Goal: Task Accomplishment & Management: Manage account settings

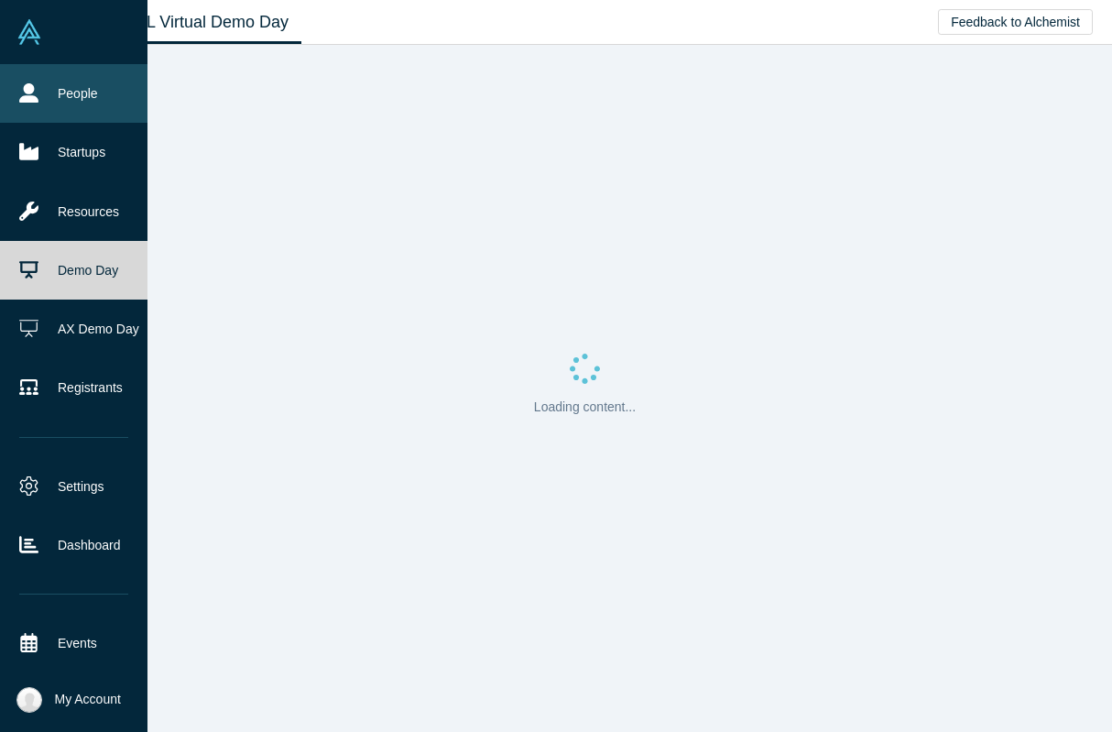
click at [35, 98] on icon at bounding box center [28, 92] width 19 height 19
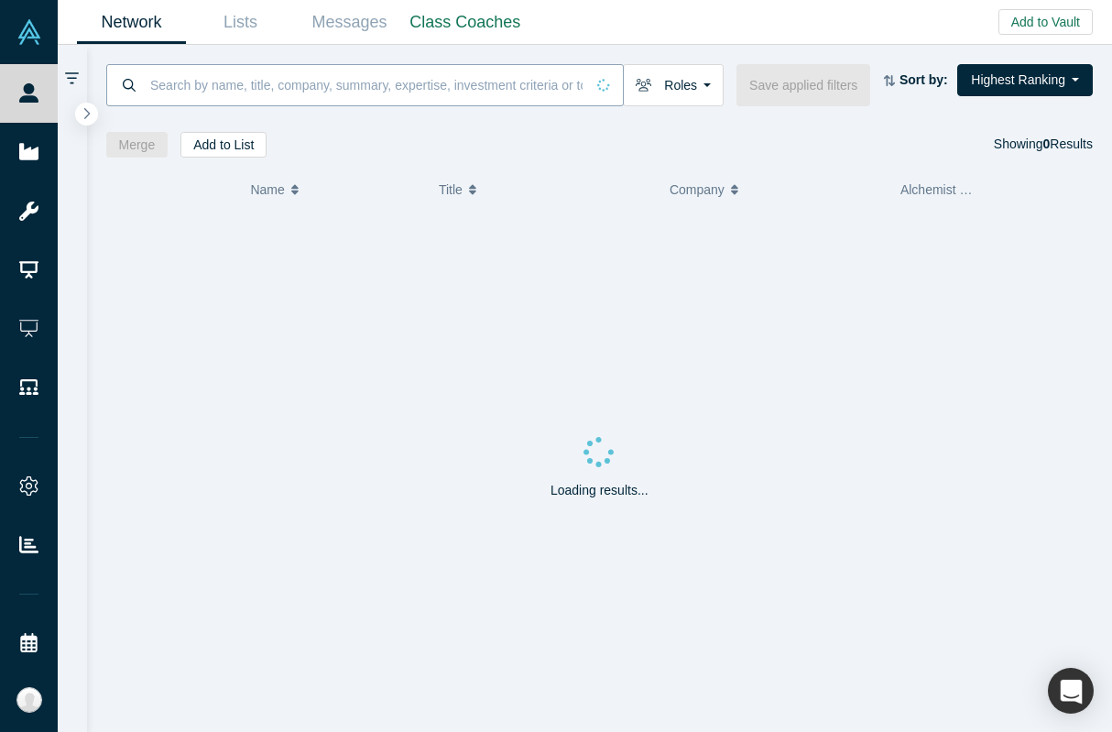
click at [241, 96] on input at bounding box center [366, 84] width 436 height 43
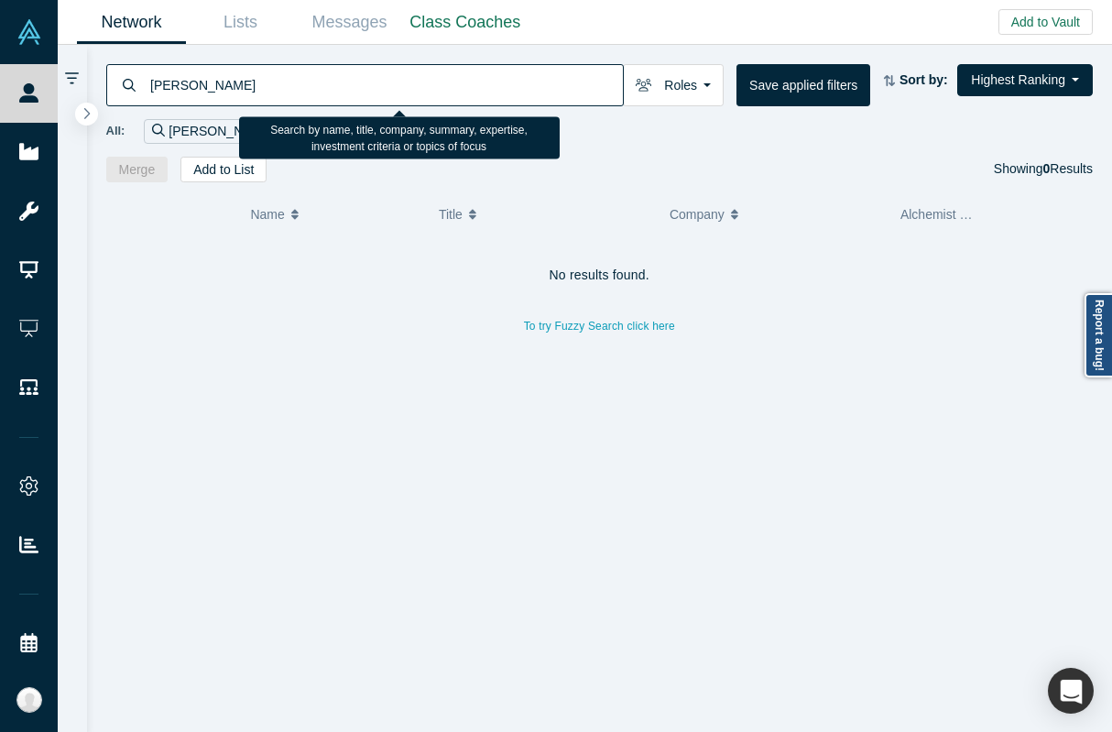
click at [165, 82] on input "[PERSON_NAME]" at bounding box center [385, 84] width 475 height 43
type input "underdog"
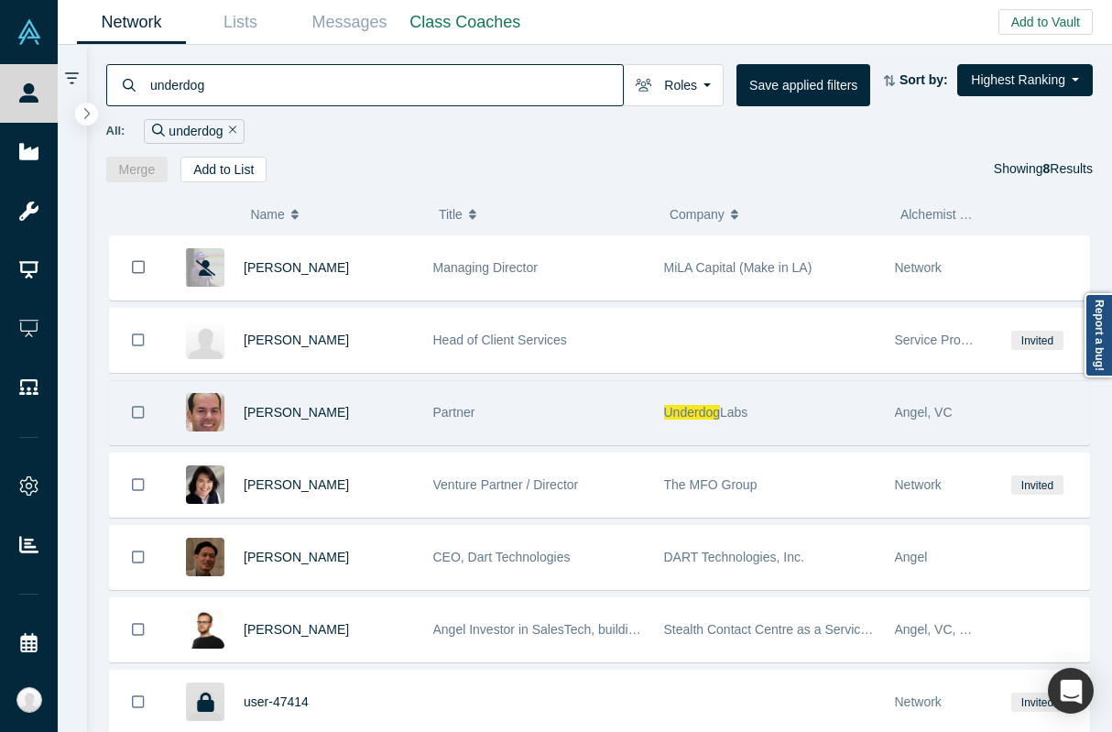
scroll to position [125, 0]
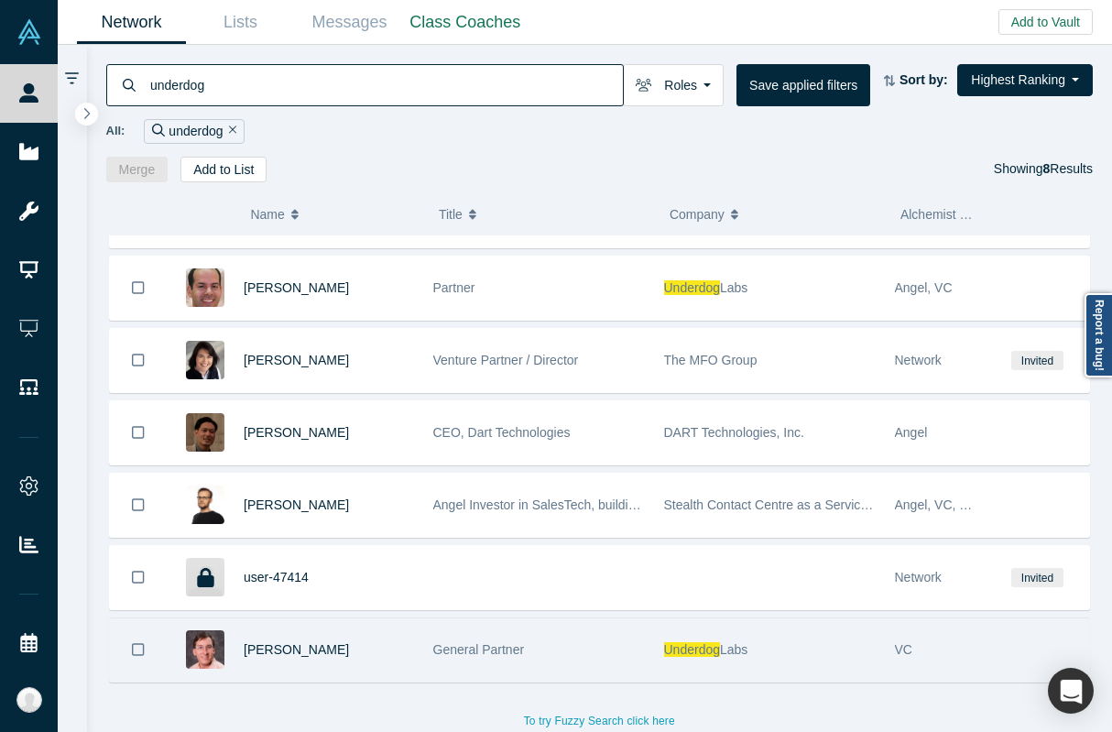
click at [548, 654] on div "General Partner" at bounding box center [539, 649] width 212 height 63
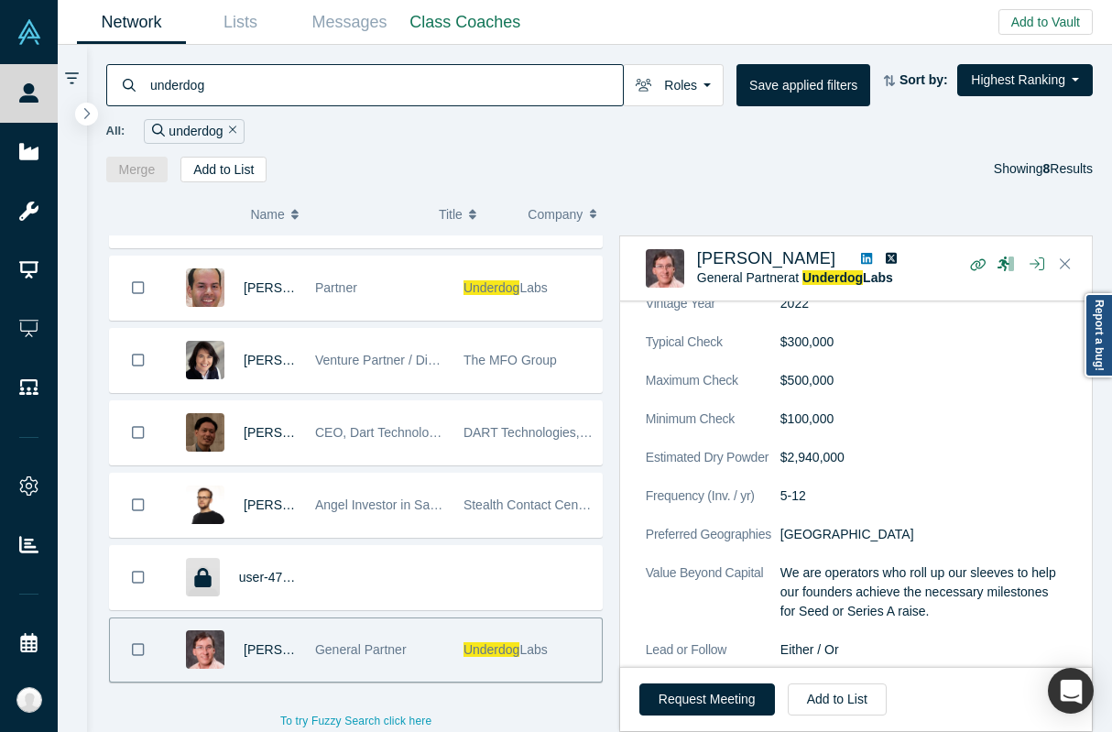
scroll to position [1364, 0]
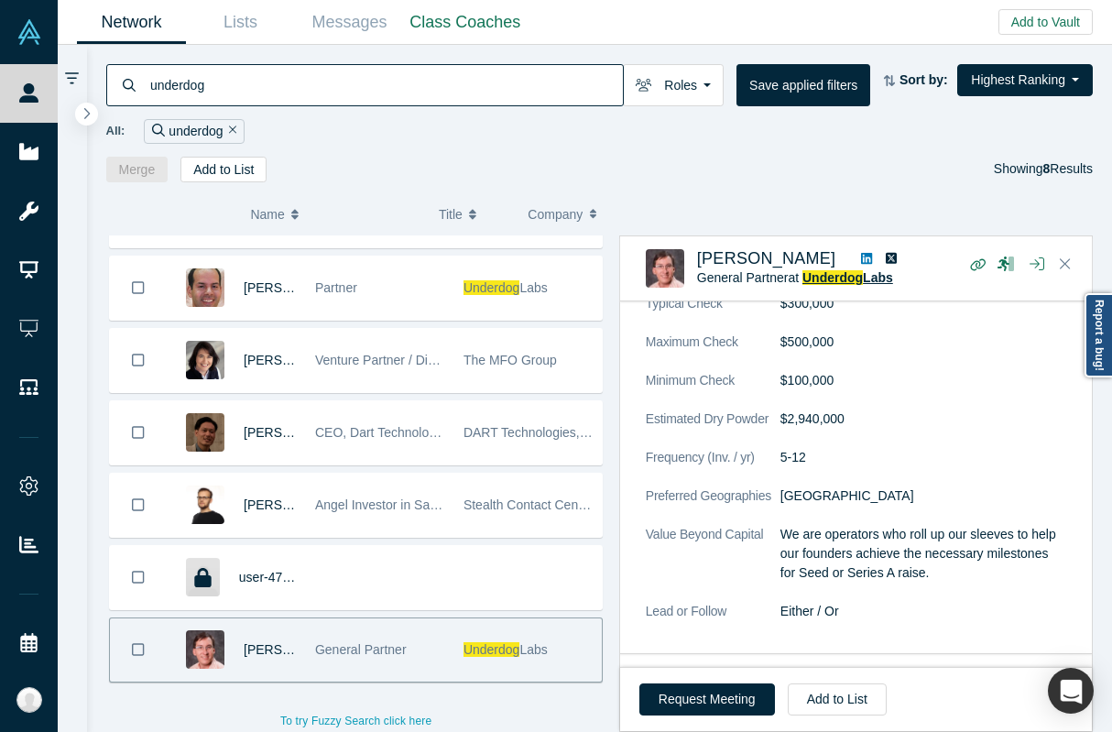
click at [860, 274] on span "Underdog" at bounding box center [832, 277] width 60 height 15
click at [770, 253] on span "[PERSON_NAME]" at bounding box center [766, 258] width 139 height 18
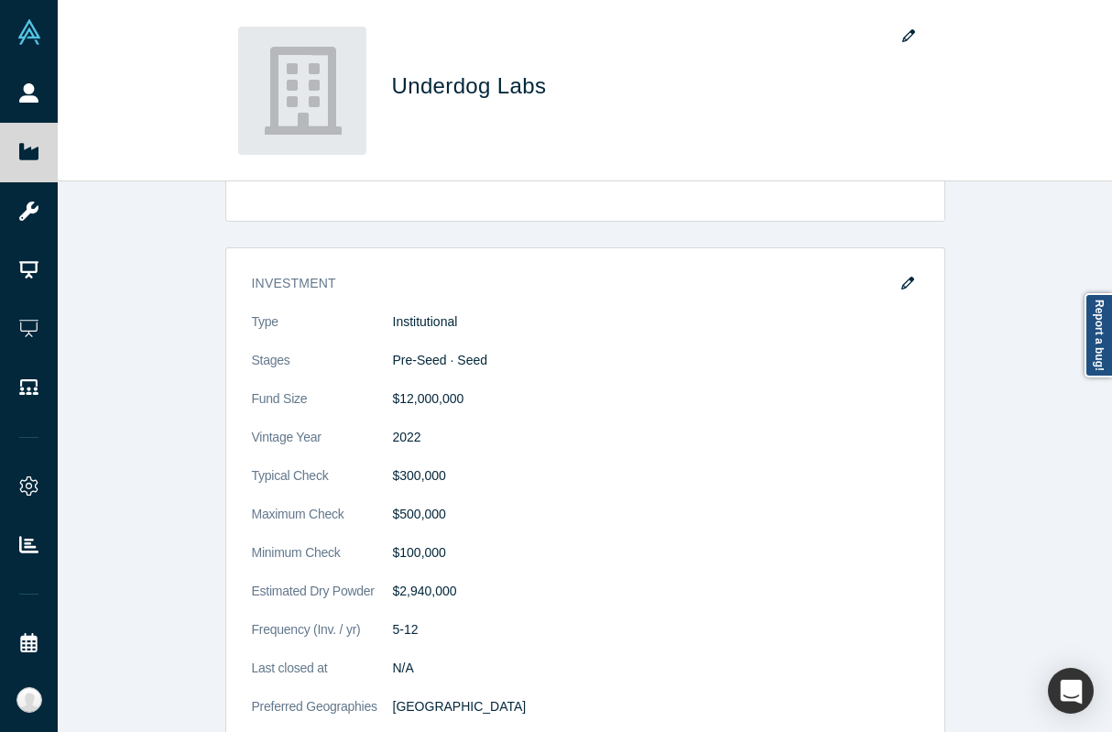
scroll to position [464, 0]
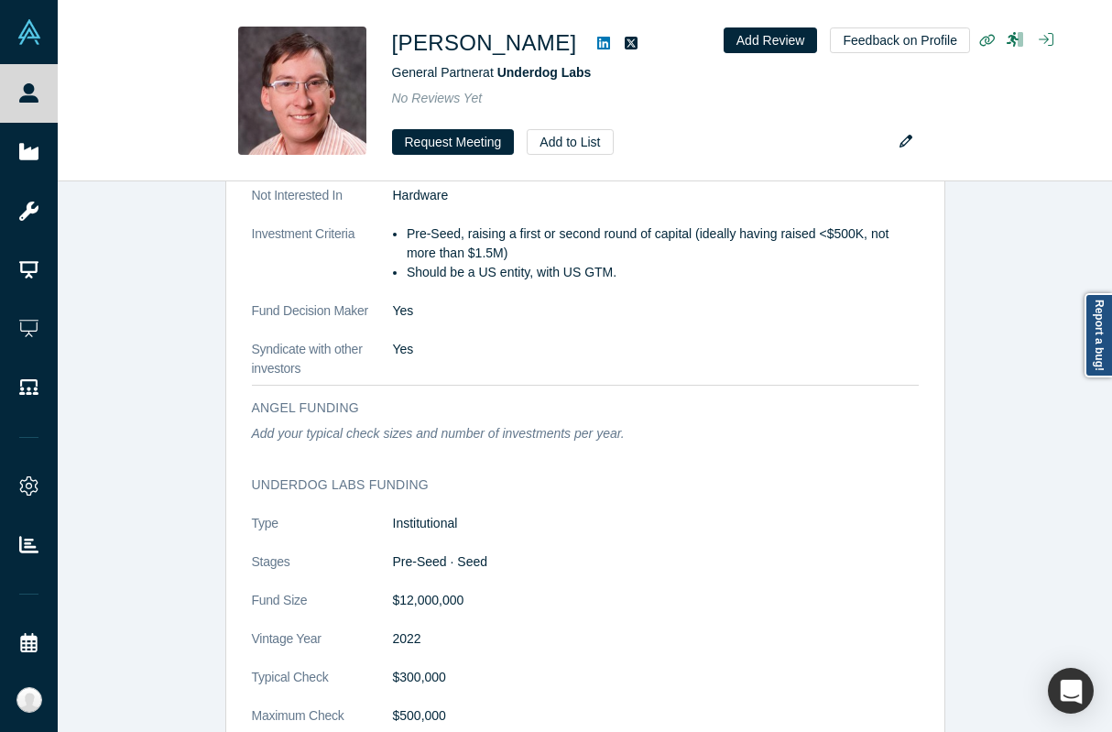
scroll to position [2476, 0]
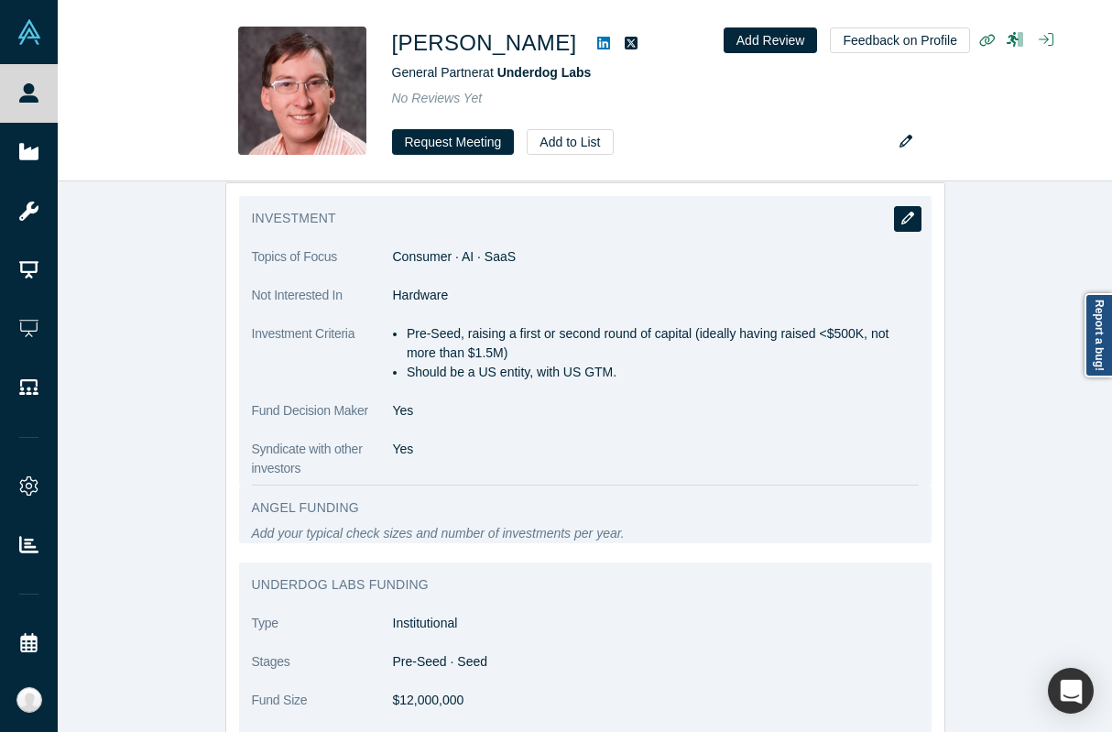
click at [909, 223] on icon "button" at bounding box center [907, 218] width 13 height 13
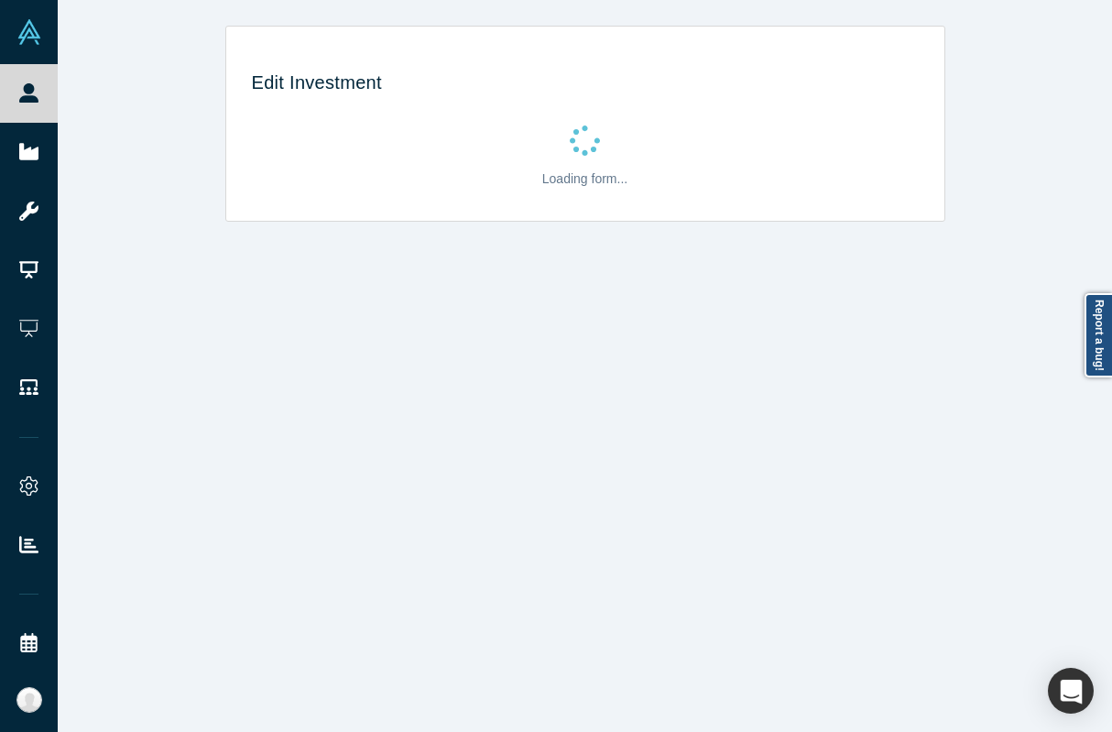
scroll to position [0, 0]
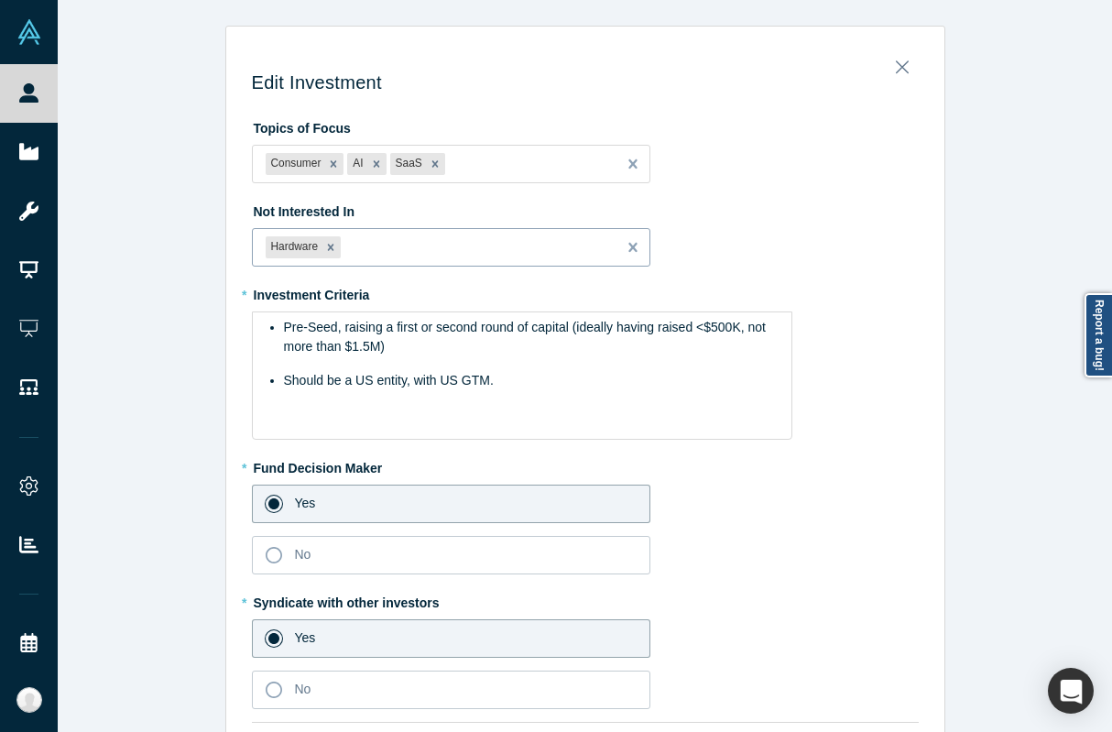
click at [465, 234] on div "Hardware" at bounding box center [435, 248] width 365 height 30
type input "Sales enablement"
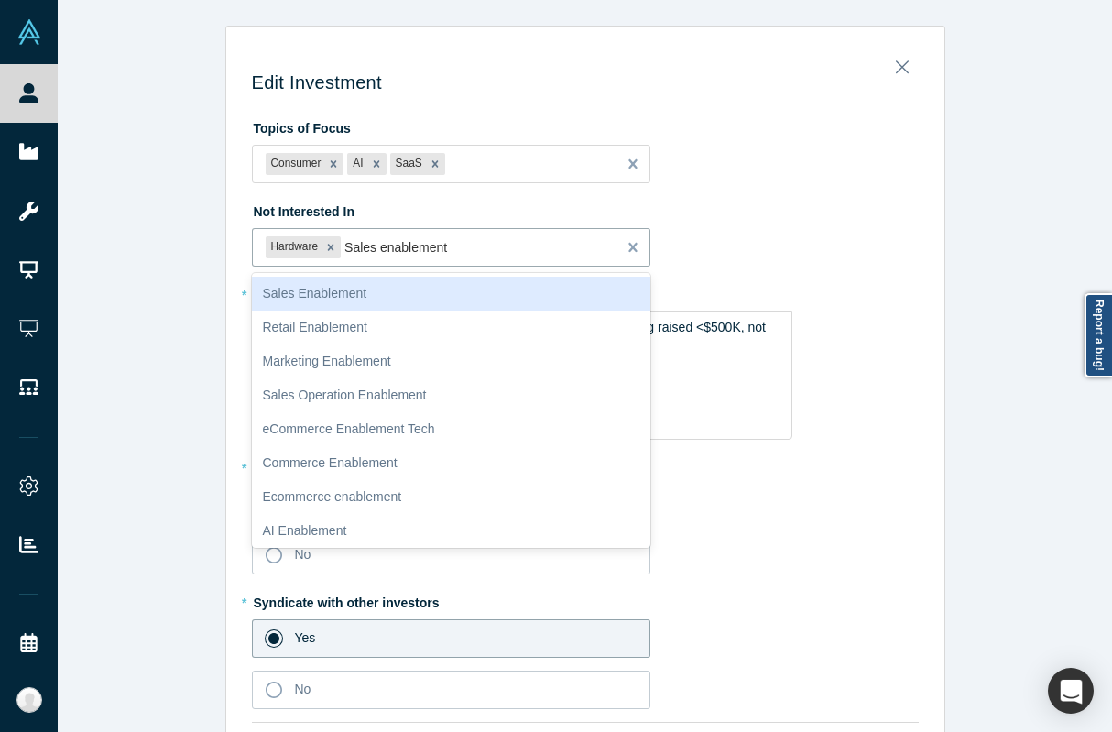
click at [362, 286] on div "Sales Enablement" at bounding box center [451, 294] width 399 height 34
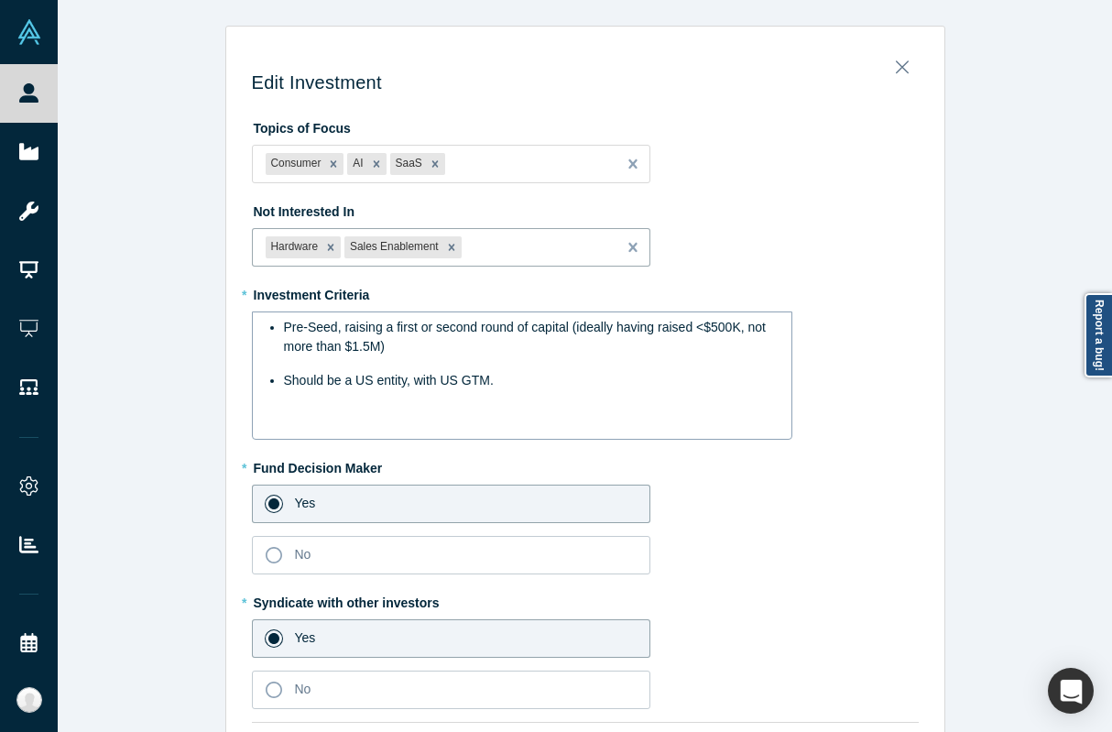
click at [578, 372] on div "Should be a US entity, with US GTM." at bounding box center [532, 380] width 496 height 19
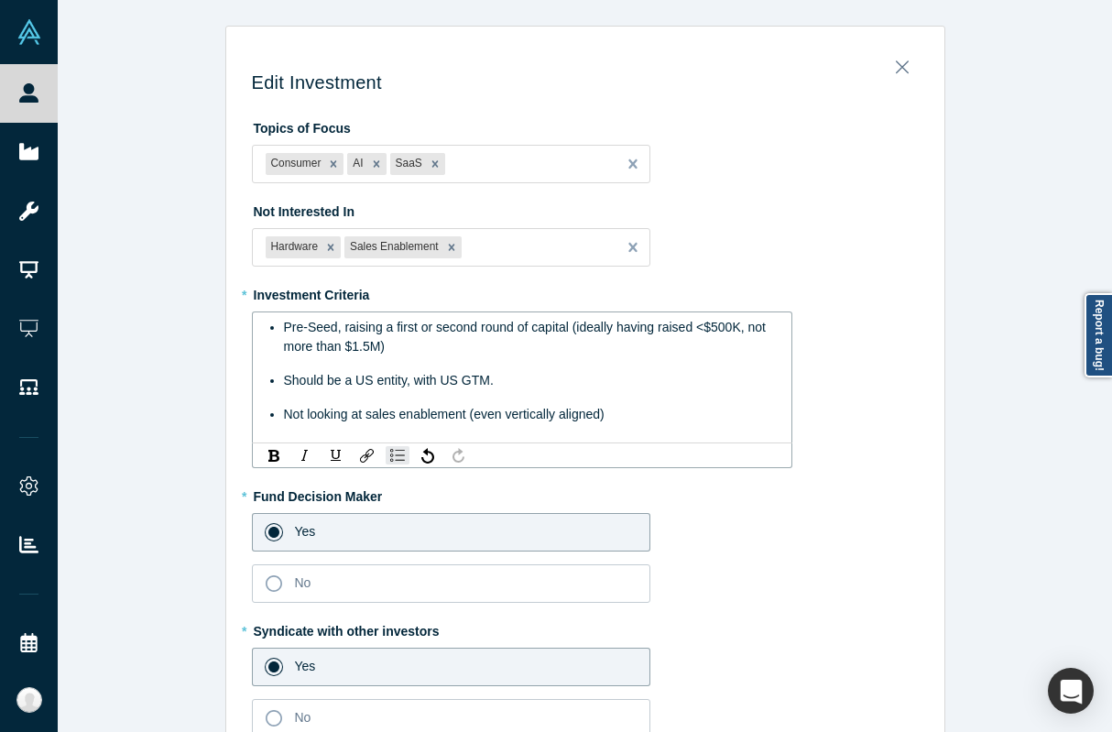
click at [487, 410] on span "Not looking at sales enablement (even vertically aligned)" at bounding box center [444, 414] width 321 height 15
click at [604, 420] on div "Not looking at sales enablement (inc. vertically aligned)" at bounding box center [532, 414] width 496 height 19
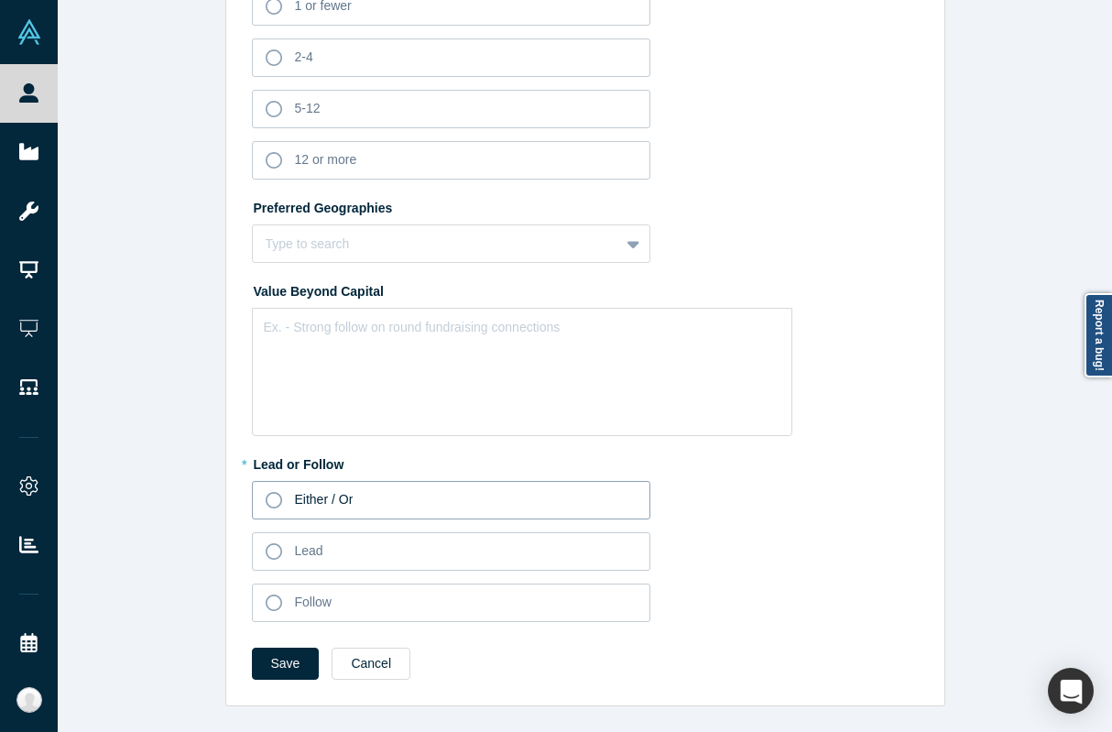
scroll to position [1082, 0]
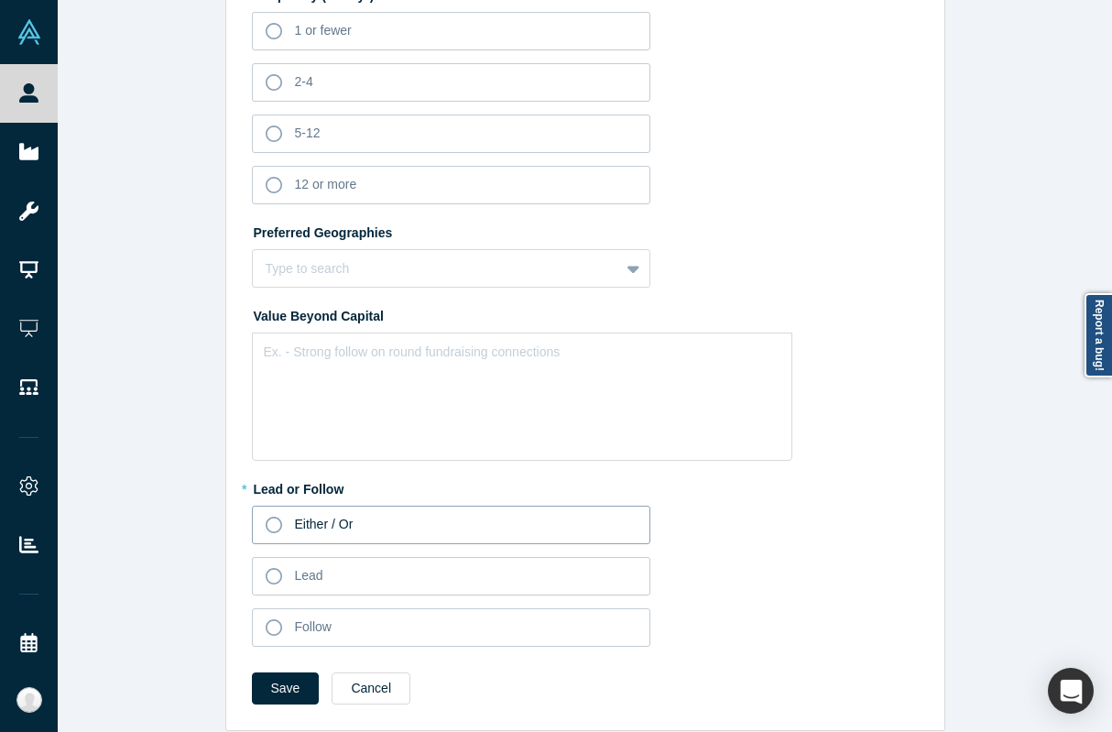
click at [295, 517] on span "Either / Or" at bounding box center [324, 524] width 59 height 15
click at [0, 0] on input "Either / Or" at bounding box center [0, 0] width 0 height 0
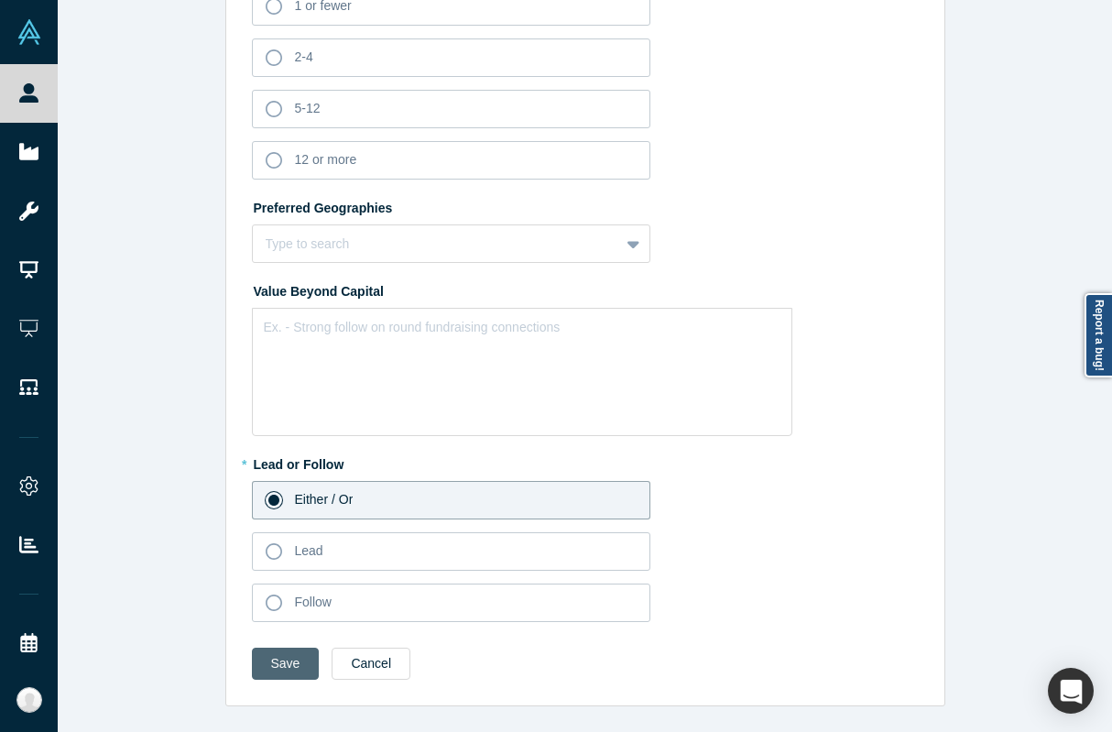
click at [288, 670] on button "Save" at bounding box center [286, 664] width 68 height 32
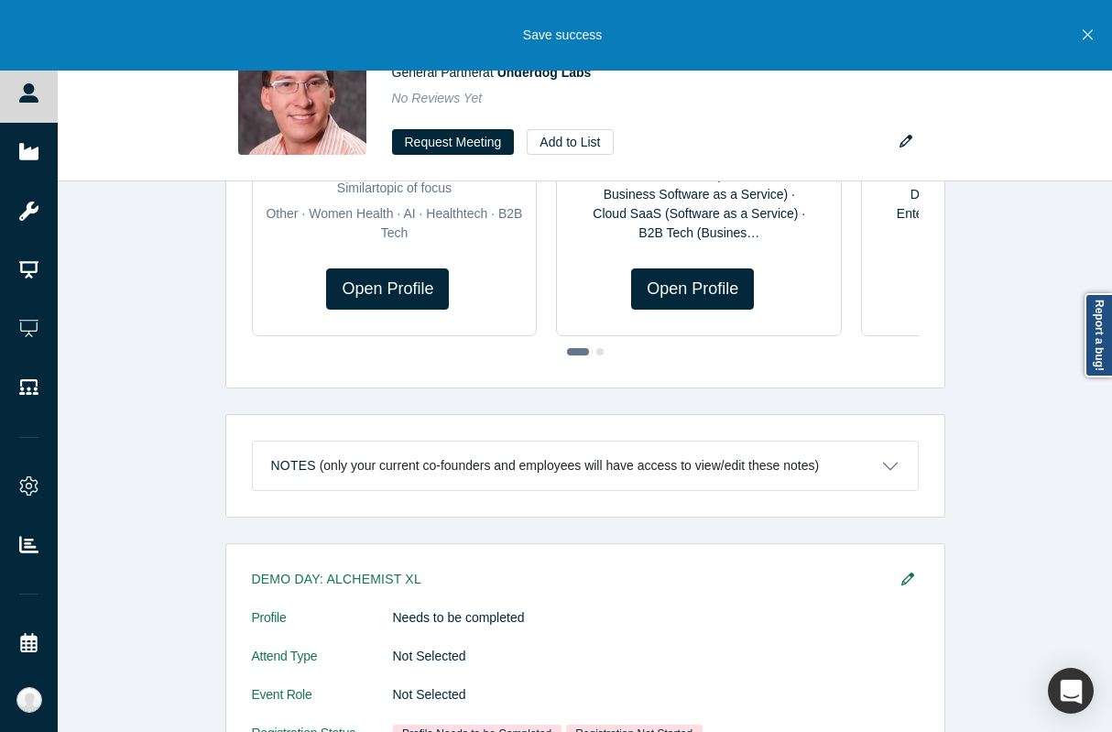
scroll to position [571, 0]
